Goal: Information Seeking & Learning: Learn about a topic

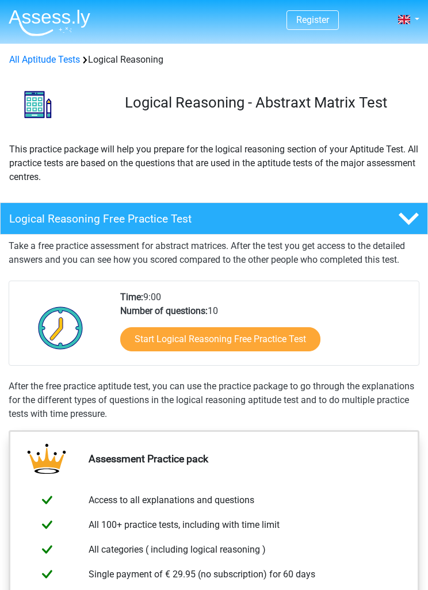
click at [285, 342] on link "Start Logical Reasoning Free Practice Test" at bounding box center [220, 339] width 200 height 24
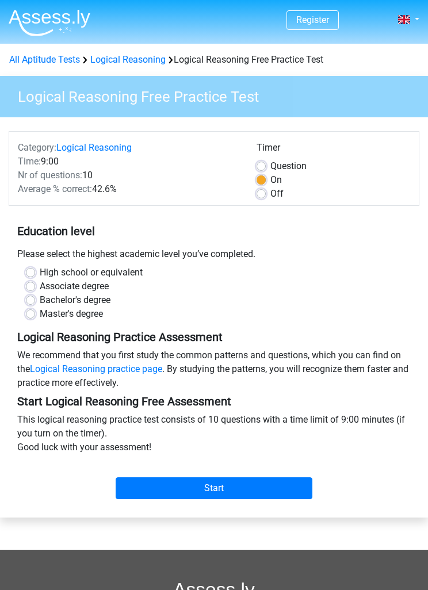
click at [40, 312] on label "Master's degree" at bounding box center [71, 314] width 63 height 14
click at [33, 312] on input "Master's degree" at bounding box center [30, 313] width 9 height 12
radio input "true"
click at [281, 488] on input "Start" at bounding box center [214, 488] width 197 height 22
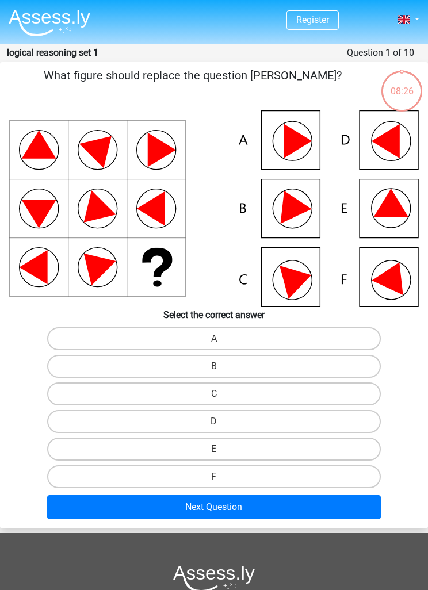
click at [196, 420] on label "D" at bounding box center [214, 421] width 334 height 23
click at [214, 421] on input "D" at bounding box center [217, 424] width 7 height 7
radio input "true"
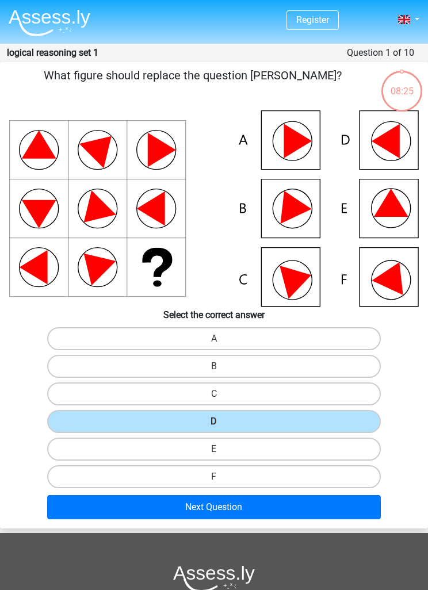
click at [205, 510] on button "Next Question" at bounding box center [214, 507] width 334 height 24
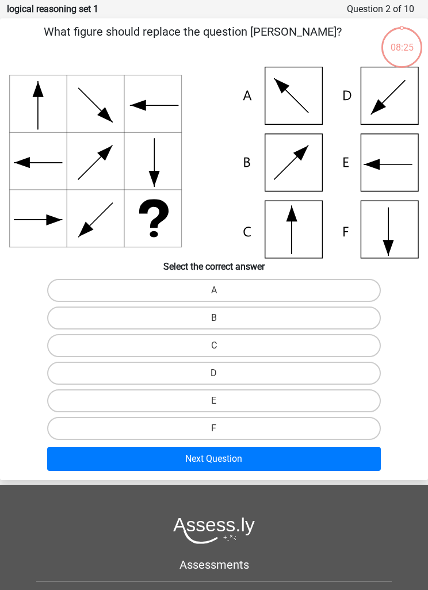
scroll to position [46, 0]
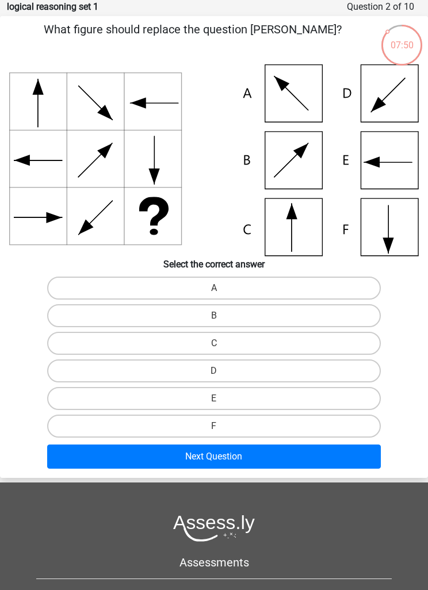
click at [205, 346] on label "C" at bounding box center [214, 343] width 334 height 23
click at [214, 346] on input "C" at bounding box center [217, 346] width 7 height 7
radio input "true"
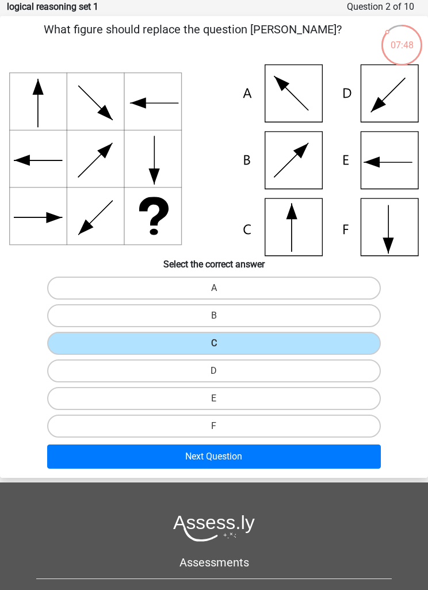
click at [203, 458] on button "Next Question" at bounding box center [214, 456] width 334 height 24
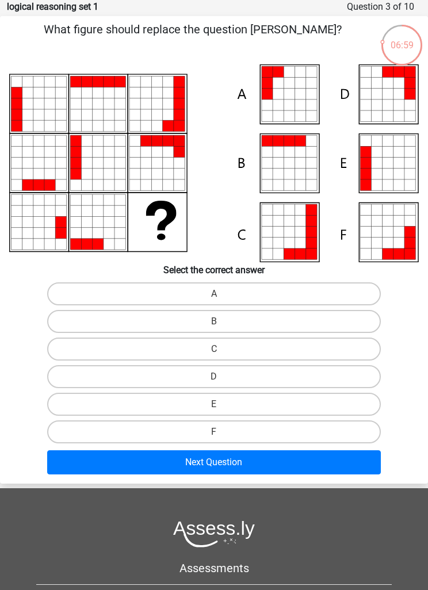
click at [203, 403] on label "E" at bounding box center [214, 404] width 334 height 23
click at [214, 404] on input "E" at bounding box center [217, 407] width 7 height 7
radio input "true"
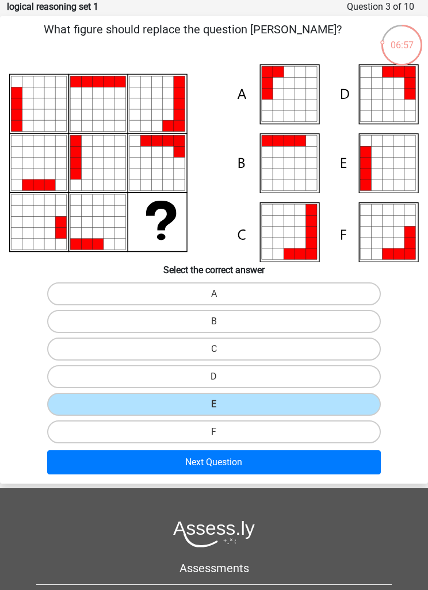
click at [214, 465] on button "Next Question" at bounding box center [214, 462] width 334 height 24
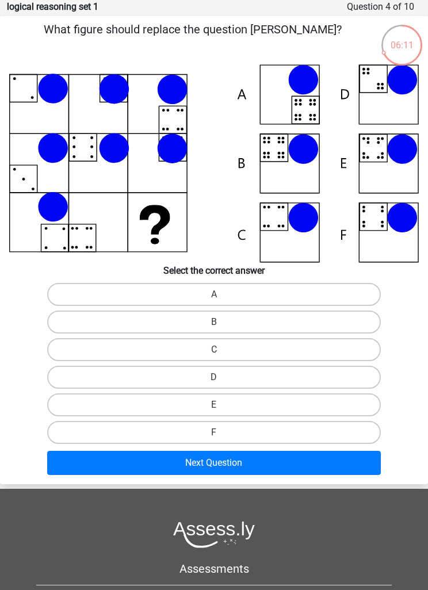
click at [224, 292] on label "A" at bounding box center [214, 294] width 334 height 23
click at [221, 294] on input "A" at bounding box center [217, 297] width 7 height 7
radio input "true"
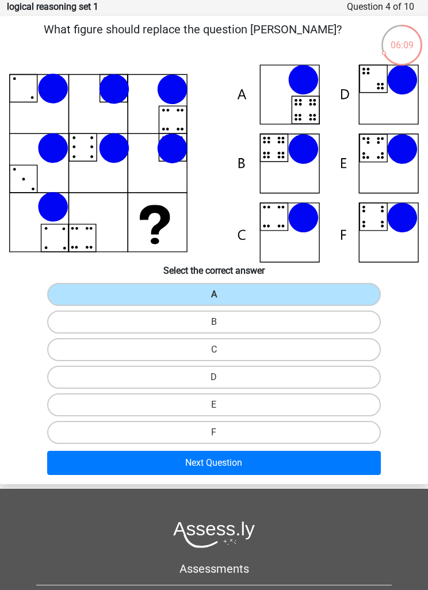
click at [248, 462] on button "Next Question" at bounding box center [214, 463] width 334 height 24
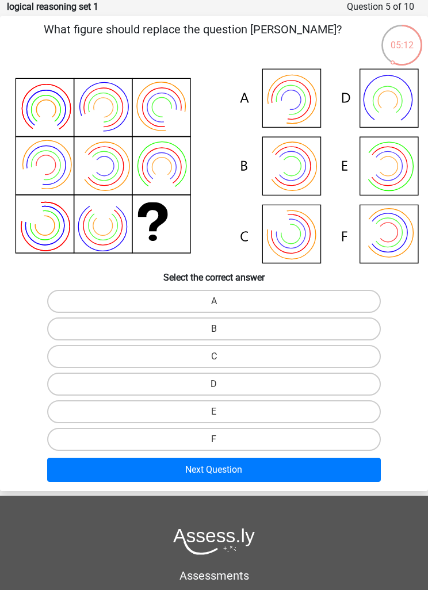
click at [237, 307] on label "A" at bounding box center [214, 301] width 334 height 23
click at [221, 307] on input "A" at bounding box center [217, 304] width 7 height 7
radio input "true"
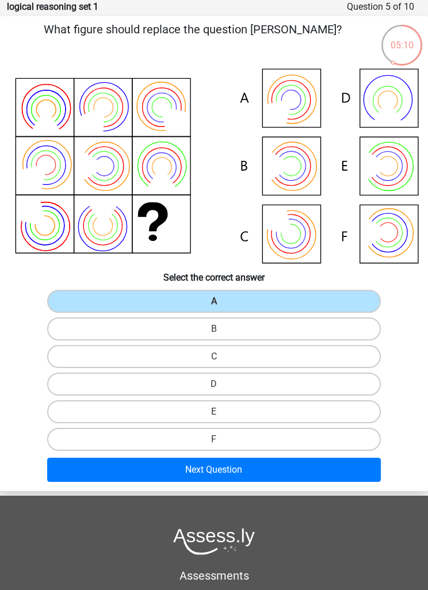
click at [258, 473] on button "Next Question" at bounding box center [214, 470] width 334 height 24
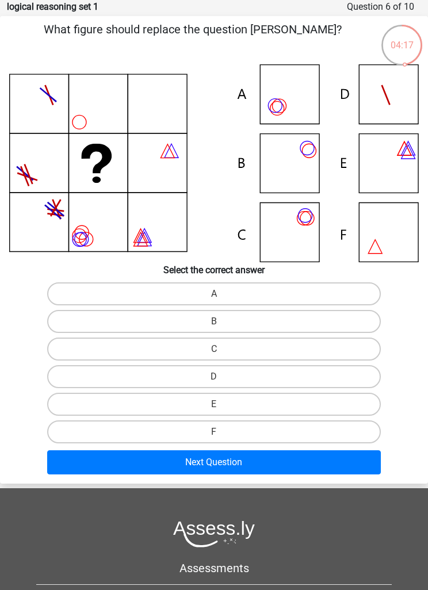
click at [242, 294] on label "A" at bounding box center [214, 293] width 334 height 23
click at [221, 294] on input "A" at bounding box center [217, 297] width 7 height 7
radio input "true"
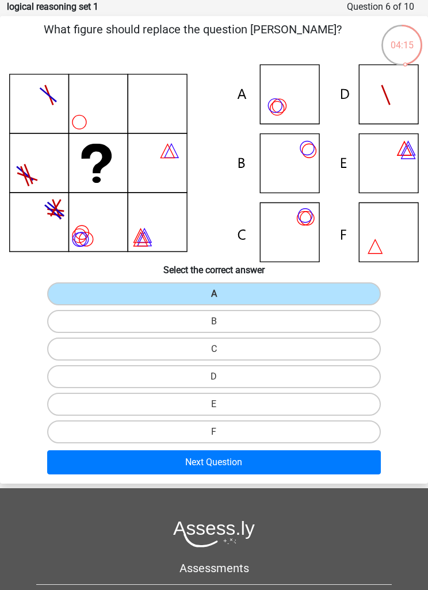
click at [260, 461] on button "Next Question" at bounding box center [214, 462] width 334 height 24
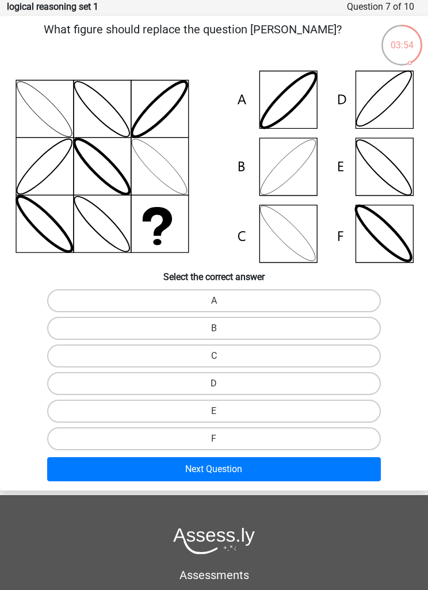
click at [255, 326] on label "B" at bounding box center [214, 328] width 334 height 23
click at [221, 328] on input "B" at bounding box center [217, 331] width 7 height 7
radio input "true"
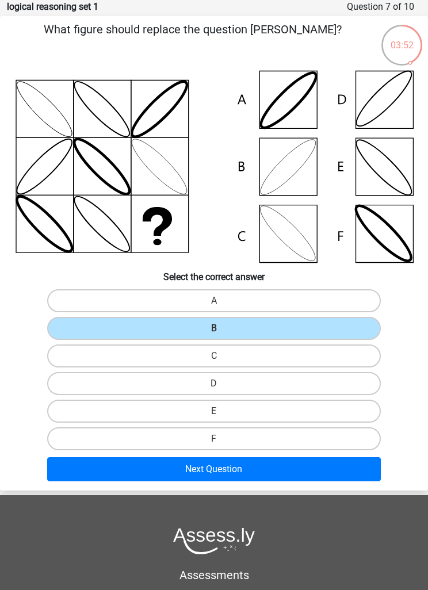
click at [273, 461] on button "Next Question" at bounding box center [214, 469] width 334 height 24
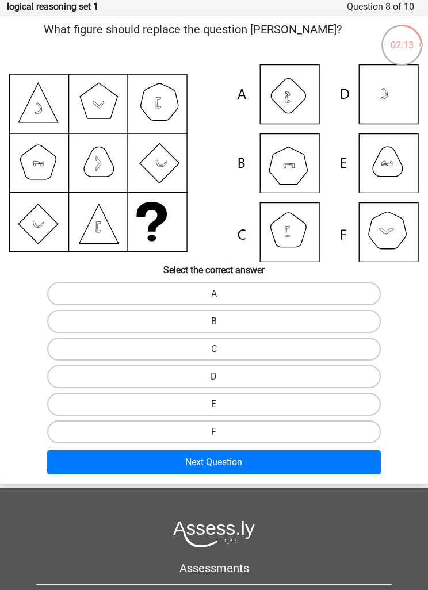
click at [279, 312] on label "B" at bounding box center [214, 321] width 334 height 23
click at [221, 321] on input "B" at bounding box center [217, 324] width 7 height 7
radio input "true"
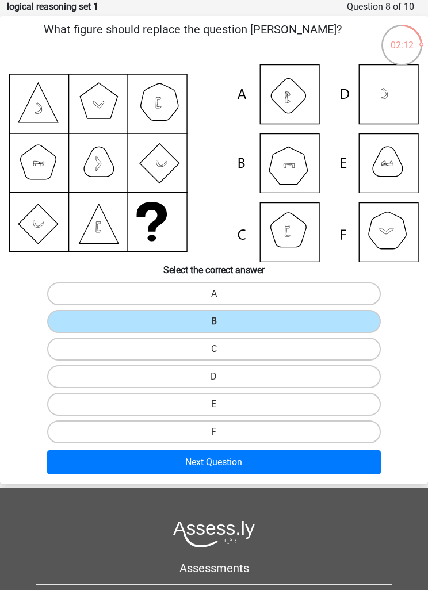
click at [254, 467] on button "Next Question" at bounding box center [214, 462] width 334 height 24
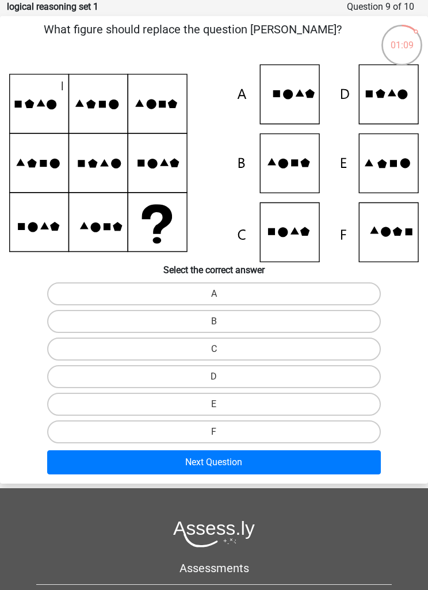
click at [234, 290] on label "A" at bounding box center [214, 293] width 334 height 23
click at [221, 294] on input "A" at bounding box center [217, 297] width 7 height 7
radio input "true"
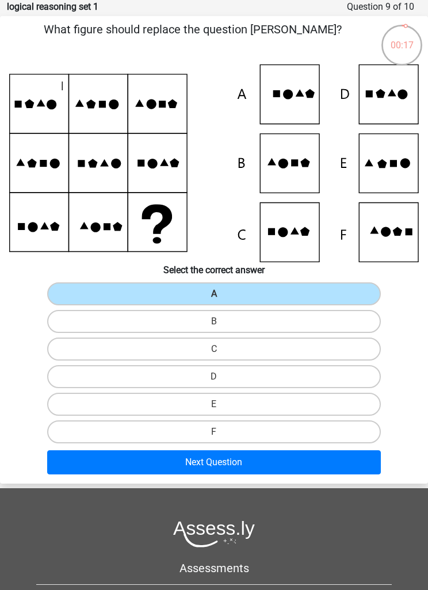
click at [258, 426] on label "F" at bounding box center [214, 431] width 334 height 23
click at [221, 432] on input "F" at bounding box center [217, 435] width 7 height 7
radio input "true"
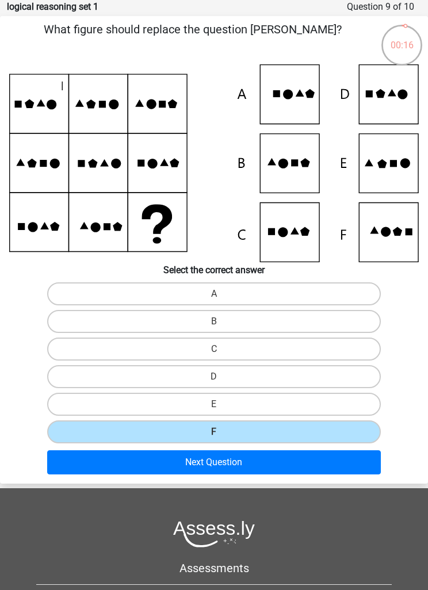
click at [270, 470] on button "Next Question" at bounding box center [214, 462] width 334 height 24
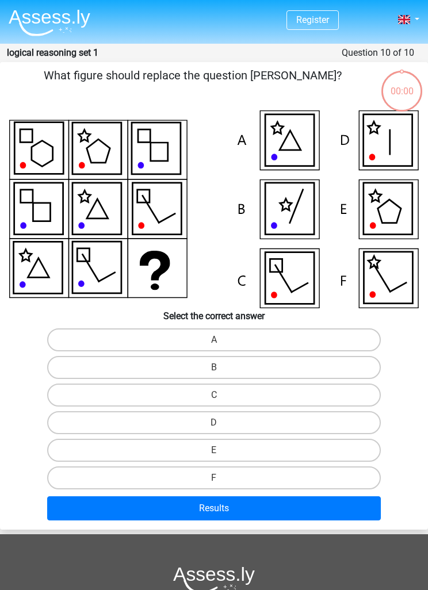
scroll to position [46, 0]
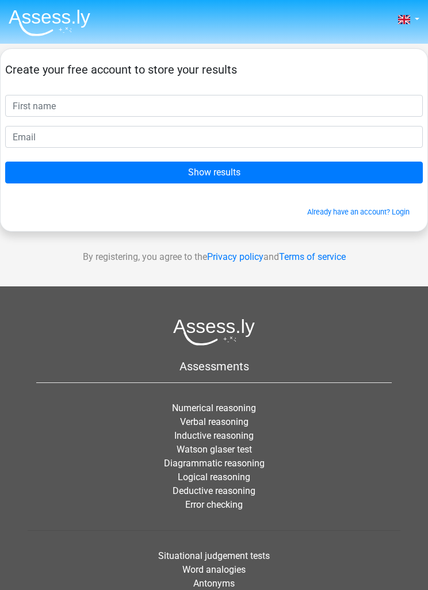
click at [201, 102] on input "text" at bounding box center [213, 106] width 417 height 22
type input "E"
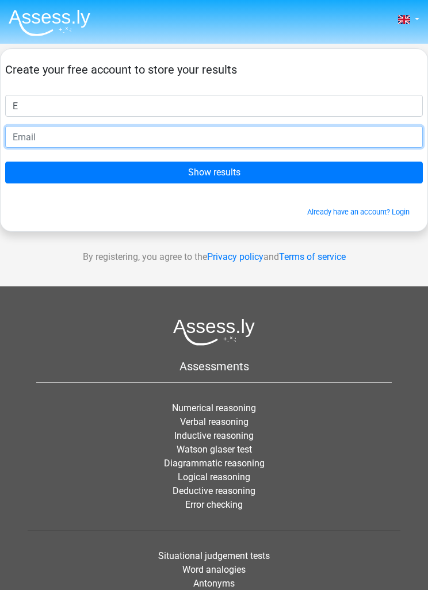
click at [161, 135] on input "email" at bounding box center [213, 137] width 417 height 22
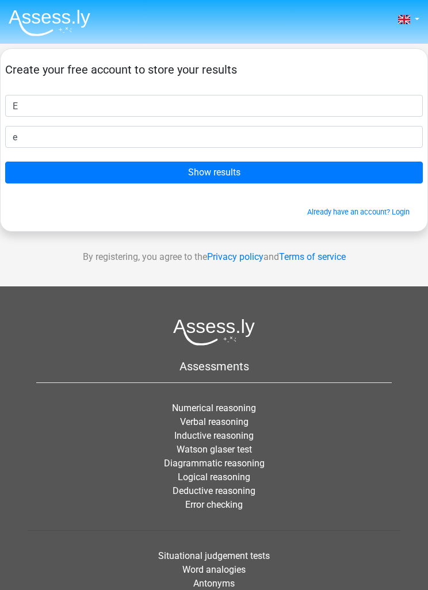
click at [243, 166] on input "Show results" at bounding box center [213, 173] width 417 height 22
click at [257, 171] on input "Show results" at bounding box center [213, 173] width 417 height 22
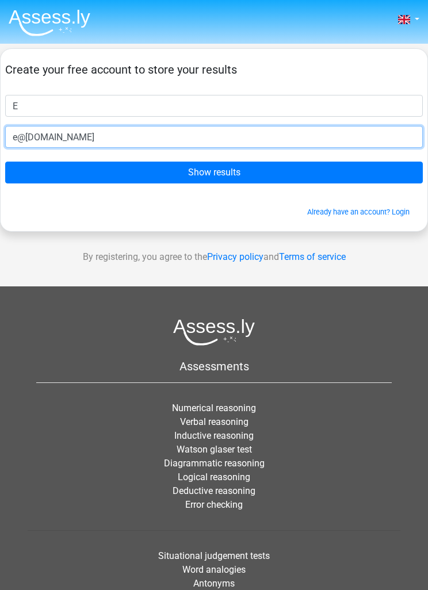
type input "e@gmail.com"
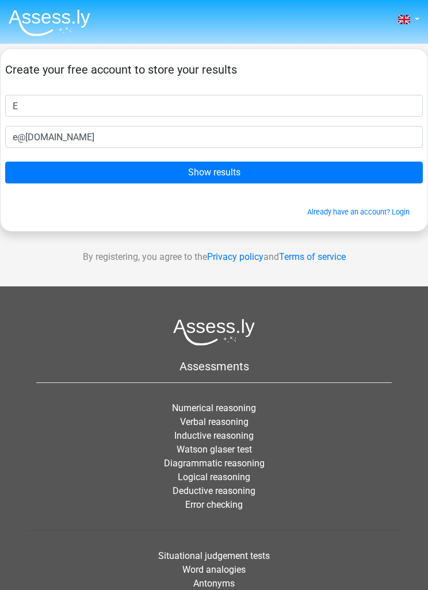
click at [282, 166] on input "Show results" at bounding box center [213, 173] width 417 height 22
